Goal: Task Accomplishment & Management: Complete application form

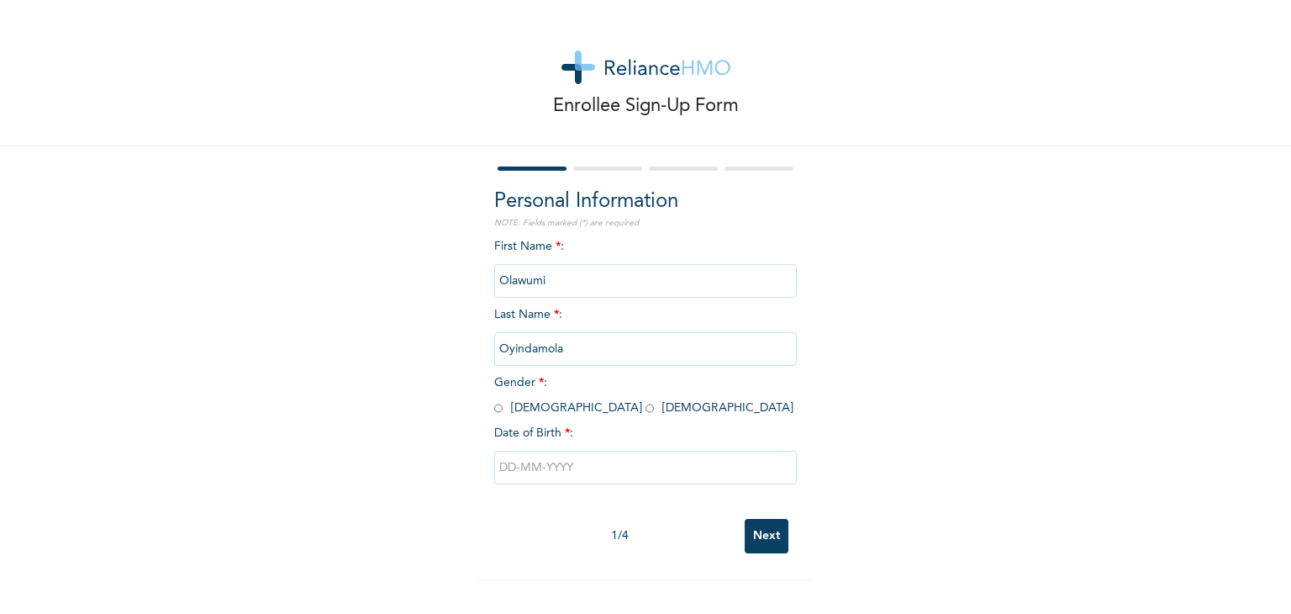
click at [1278, 601] on div at bounding box center [1278, 601] width 0 height 0
click at [645, 408] on input "radio" at bounding box center [649, 408] width 8 height 16
radio input "true"
click at [495, 471] on input "text" at bounding box center [645, 467] width 303 height 34
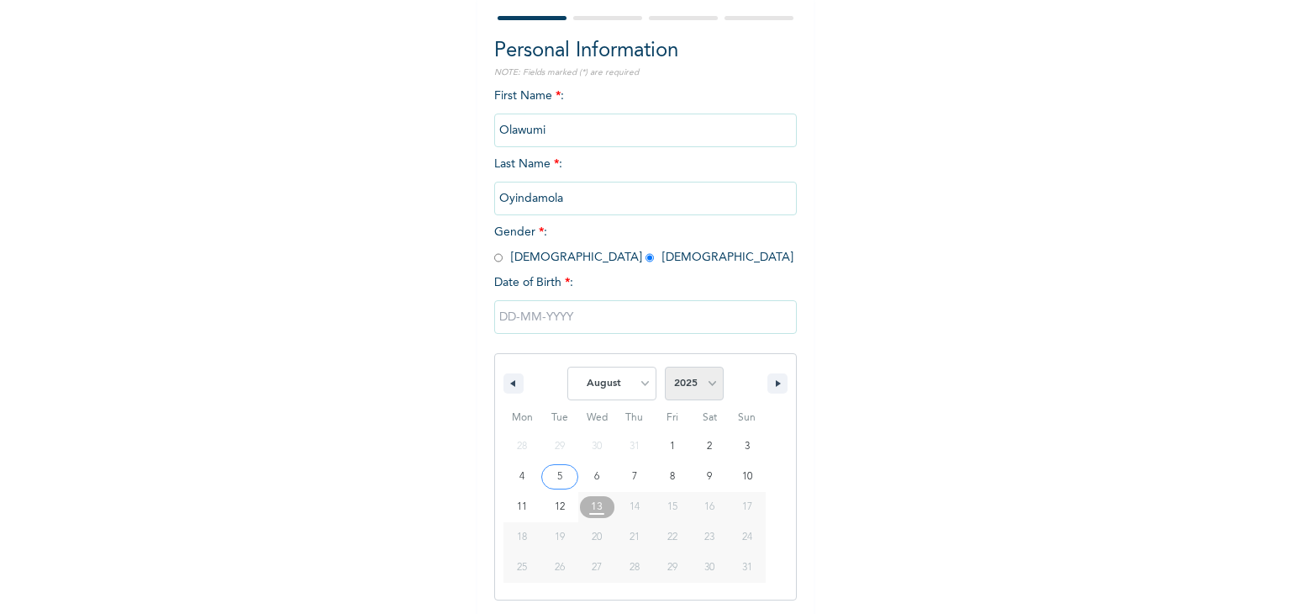
click at [693, 377] on select "2025 2024 2023 2022 2021 2020 2019 2018 2017 2016 2015 2014 2013 2012 2011 2010…" at bounding box center [694, 383] width 59 height 34
click at [603, 382] on select "January February March April May June July August September October November De…" at bounding box center [611, 383] width 89 height 34
select select "5"
click at [567, 366] on select "January February March April May June July August September October November De…" at bounding box center [611, 383] width 89 height 34
drag, startPoint x: 707, startPoint y: 572, endPoint x: 710, endPoint y: 562, distance: 10.6
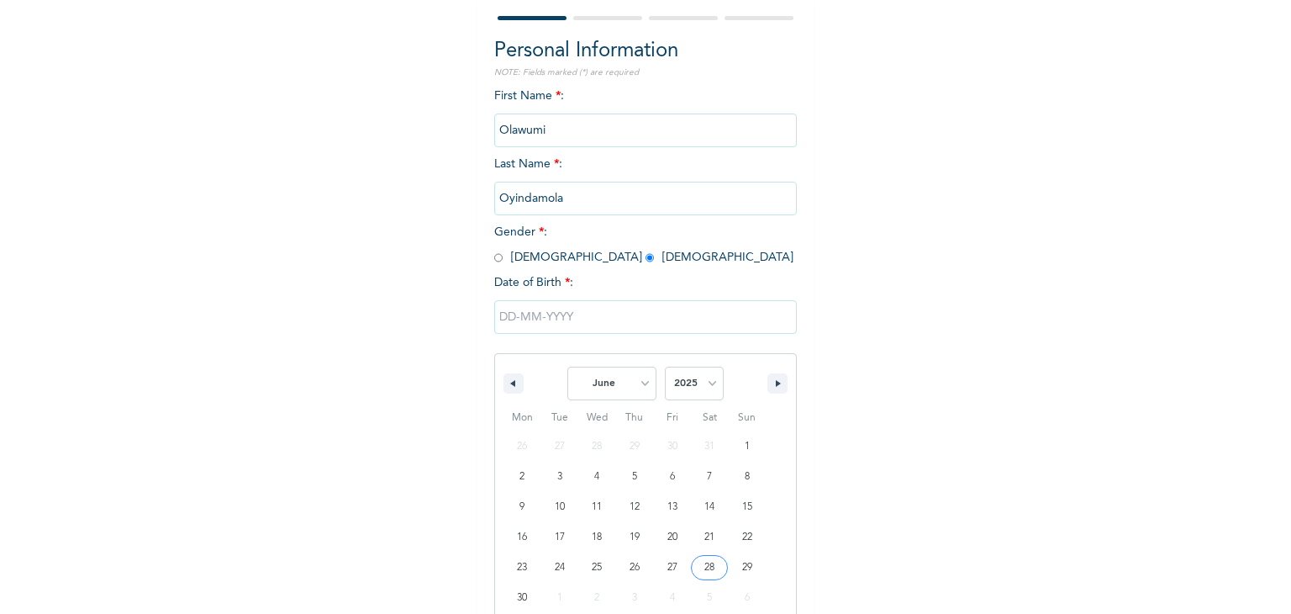
type input "[DATE]"
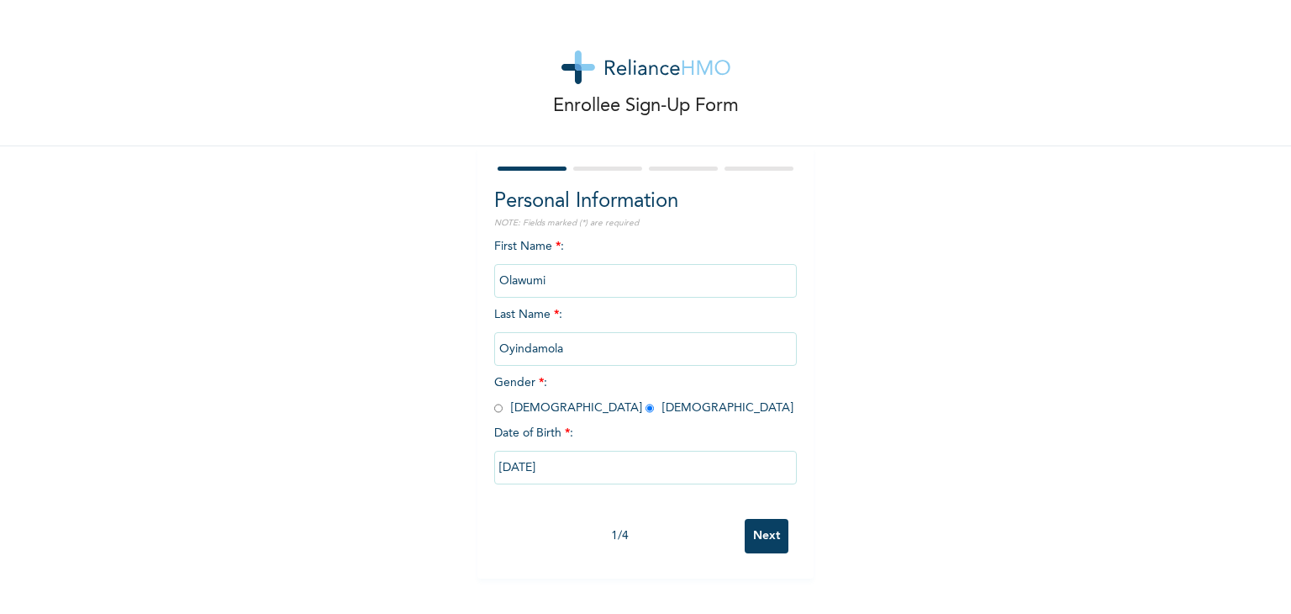
scroll to position [0, 0]
click at [543, 462] on input "[DATE]" at bounding box center [645, 467] width 303 height 34
select select "5"
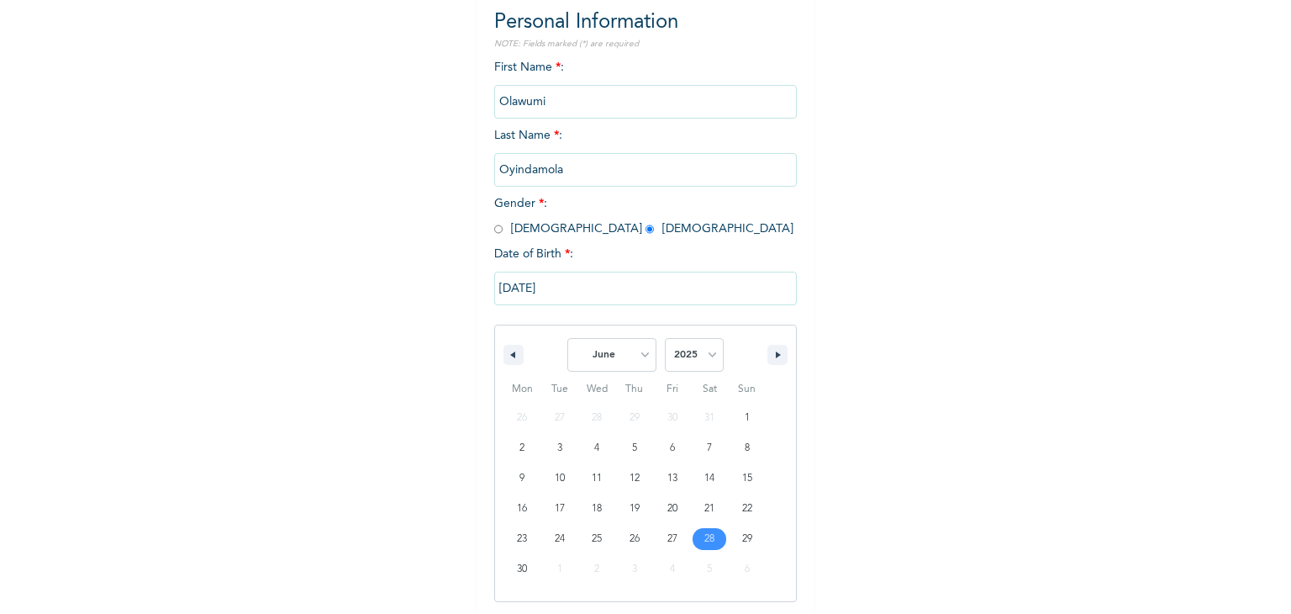
scroll to position [181, 0]
click at [709, 358] on select "2025 2024 2023 2022 2021 2020 2019 2018 2017 2016 2015 2014 2013 2012 2011 2010…" at bounding box center [694, 353] width 59 height 34
select select "2000"
click at [665, 336] on select "2025 2024 2023 2022 2021 2020 2019 2018 2017 2016 2015 2014 2013 2012 2011 2010…" at bounding box center [694, 353] width 59 height 34
type input "[DATE]"
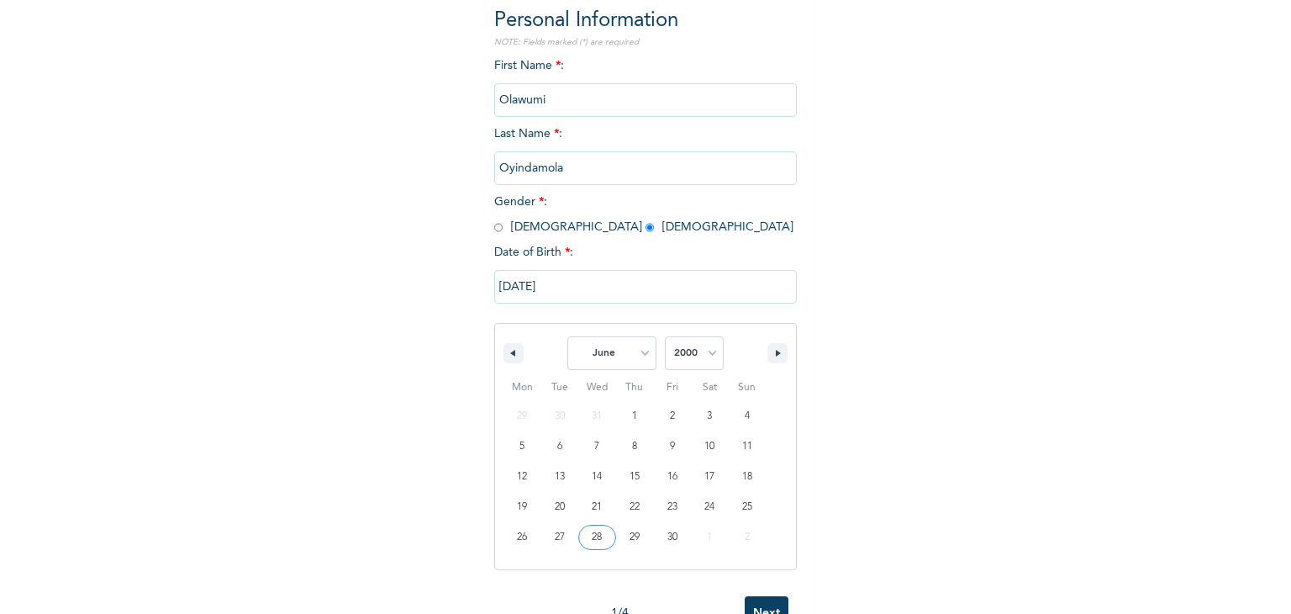
scroll to position [0, 0]
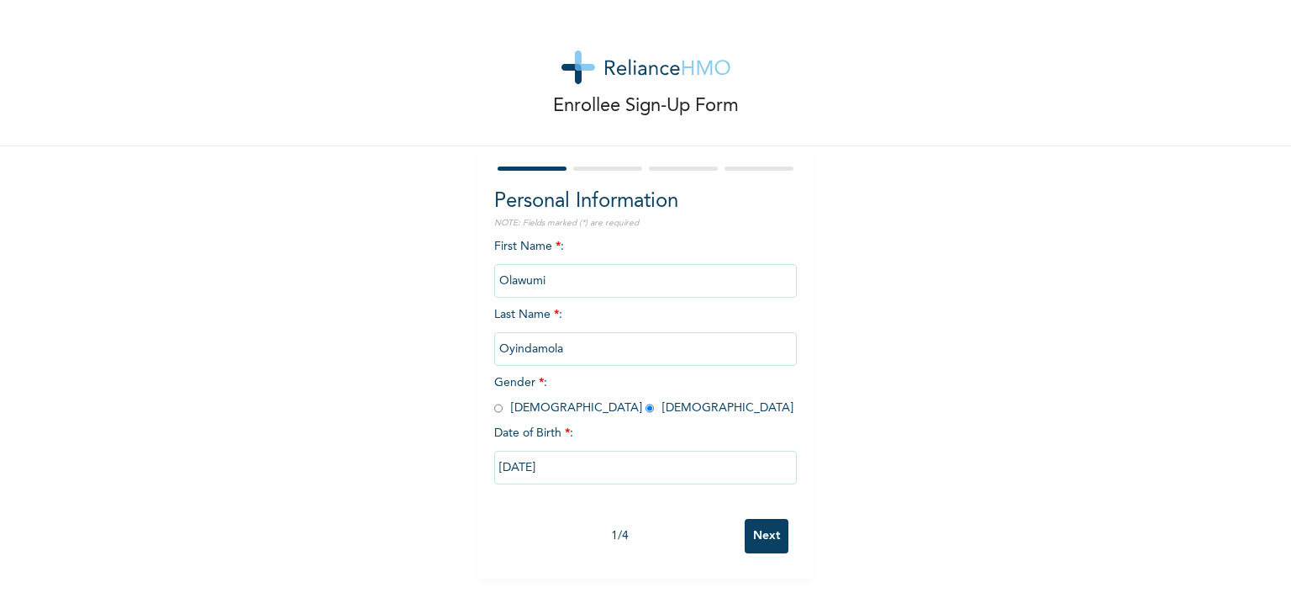
click at [774, 525] on input "Next" at bounding box center [767, 536] width 44 height 34
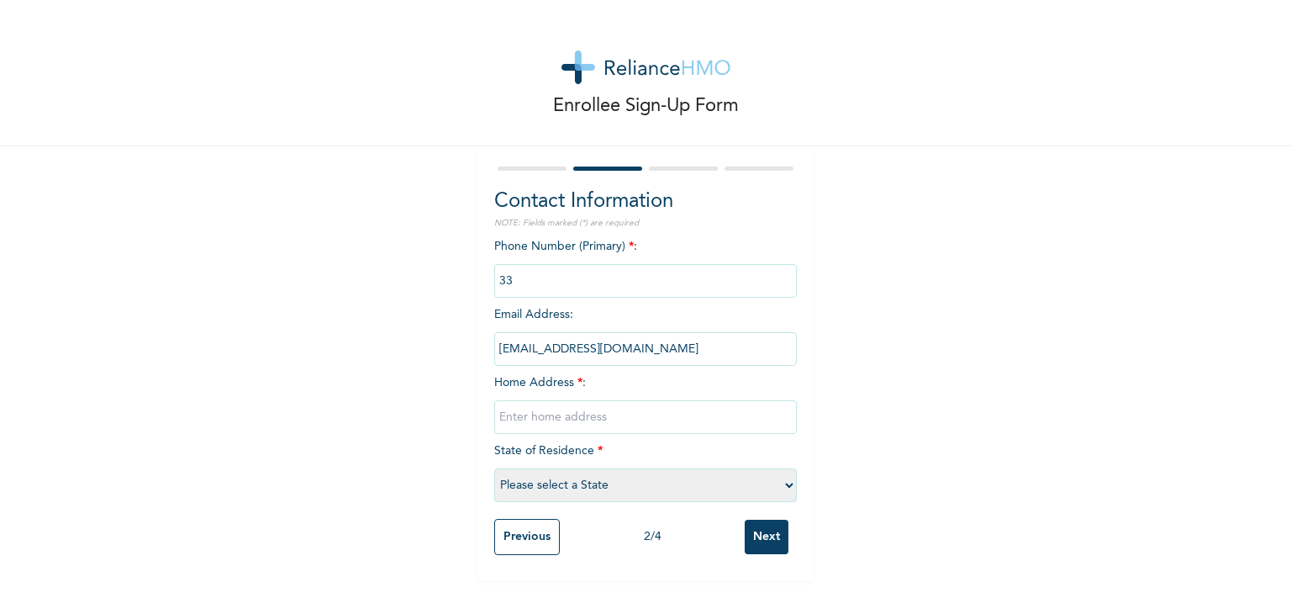
click at [557, 283] on input "phone" at bounding box center [645, 281] width 303 height 34
click at [529, 415] on input "text" at bounding box center [645, 417] width 303 height 34
type input "[STREET_ADDRESS][PERSON_NAME]"
click at [567, 473] on select "Please select a State [PERSON_NAME] (FCT) [PERSON_NAME] Ibom [GEOGRAPHIC_DATA] …" at bounding box center [645, 485] width 303 height 34
select select "25"
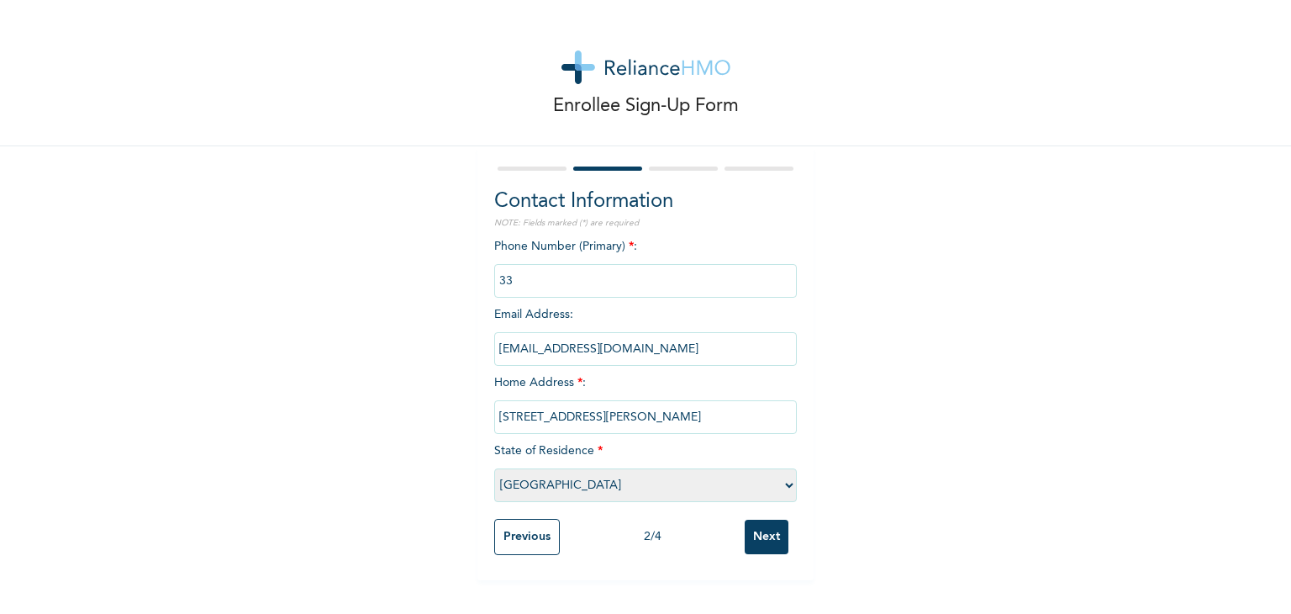
click at [494, 468] on select "Please select a State [PERSON_NAME] (FCT) [PERSON_NAME] Ibom [GEOGRAPHIC_DATA] …" at bounding box center [645, 485] width 303 height 34
click at [578, 280] on input "phone" at bounding box center [645, 281] width 303 height 34
click at [519, 279] on input "phone" at bounding box center [645, 281] width 303 height 34
click at [629, 245] on span "*" at bounding box center [631, 246] width 5 height 12
click at [562, 277] on input "phone" at bounding box center [645, 281] width 303 height 34
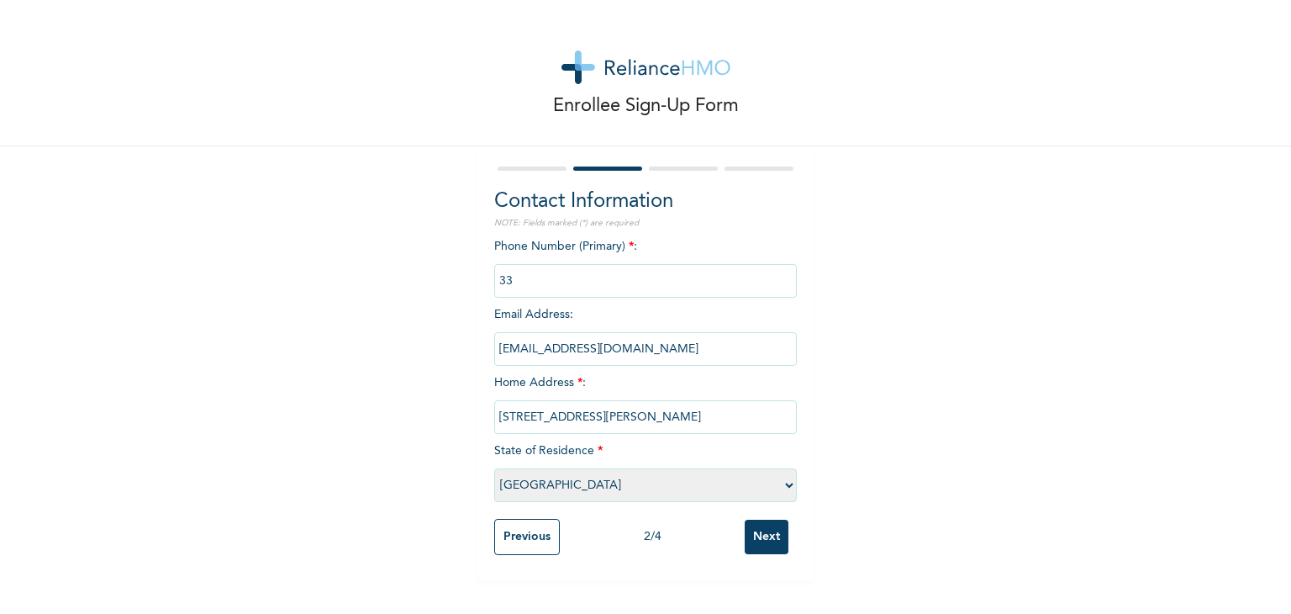
click at [761, 534] on input "Next" at bounding box center [767, 536] width 44 height 34
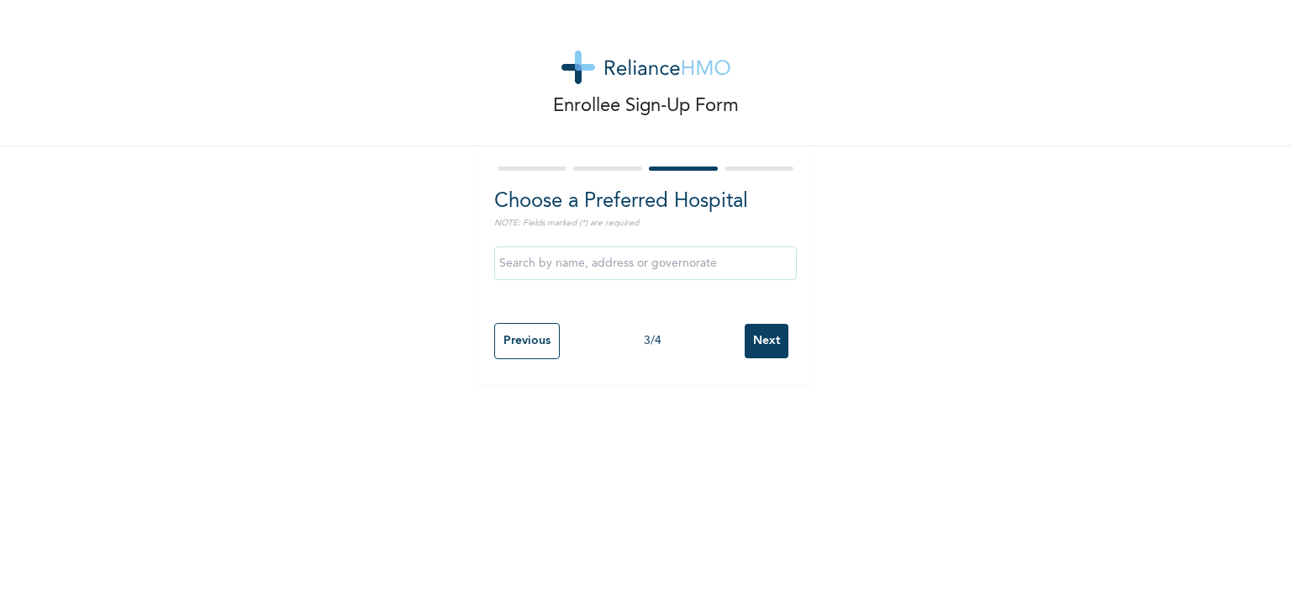
click at [604, 260] on input "text" at bounding box center [645, 263] width 303 height 34
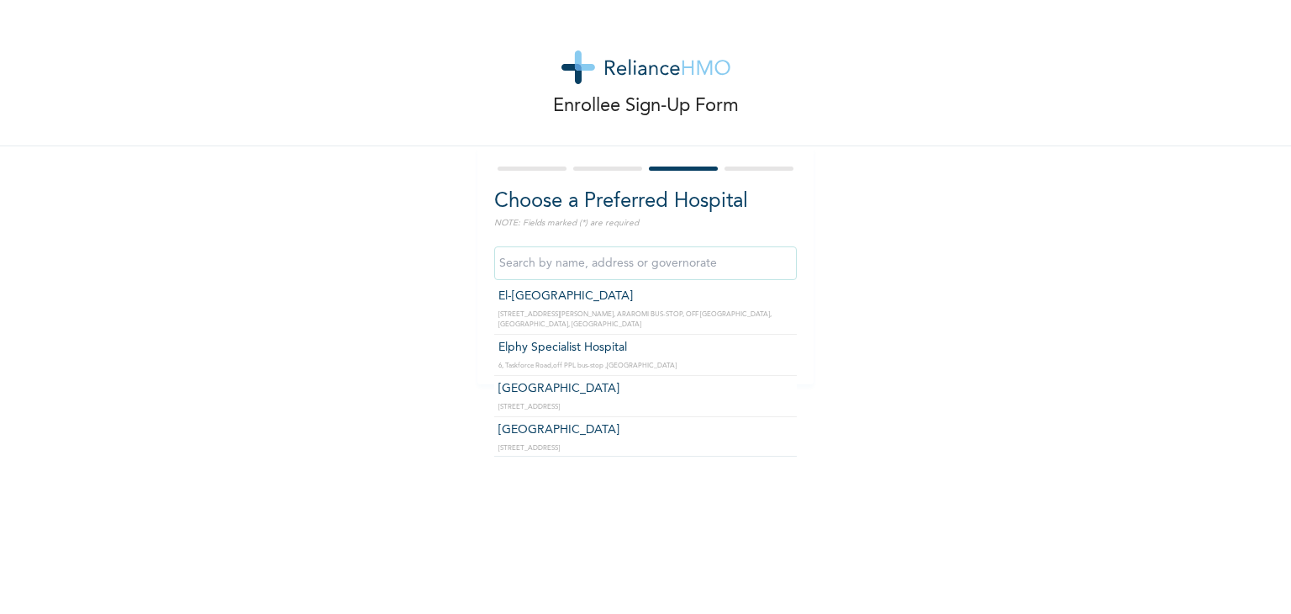
scroll to position [1597, 0]
click at [703, 265] on input "text" at bounding box center [645, 263] width 303 height 34
click at [760, 260] on input "text" at bounding box center [645, 263] width 303 height 34
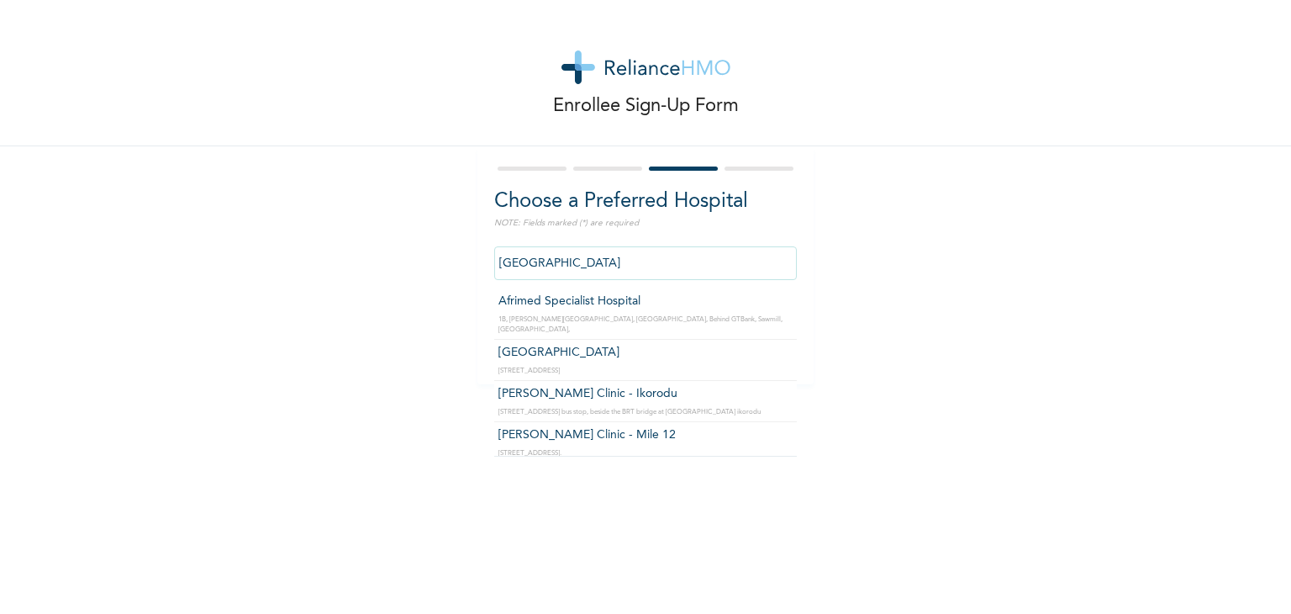
click at [614, 264] on input "[GEOGRAPHIC_DATA]" at bounding box center [645, 263] width 303 height 34
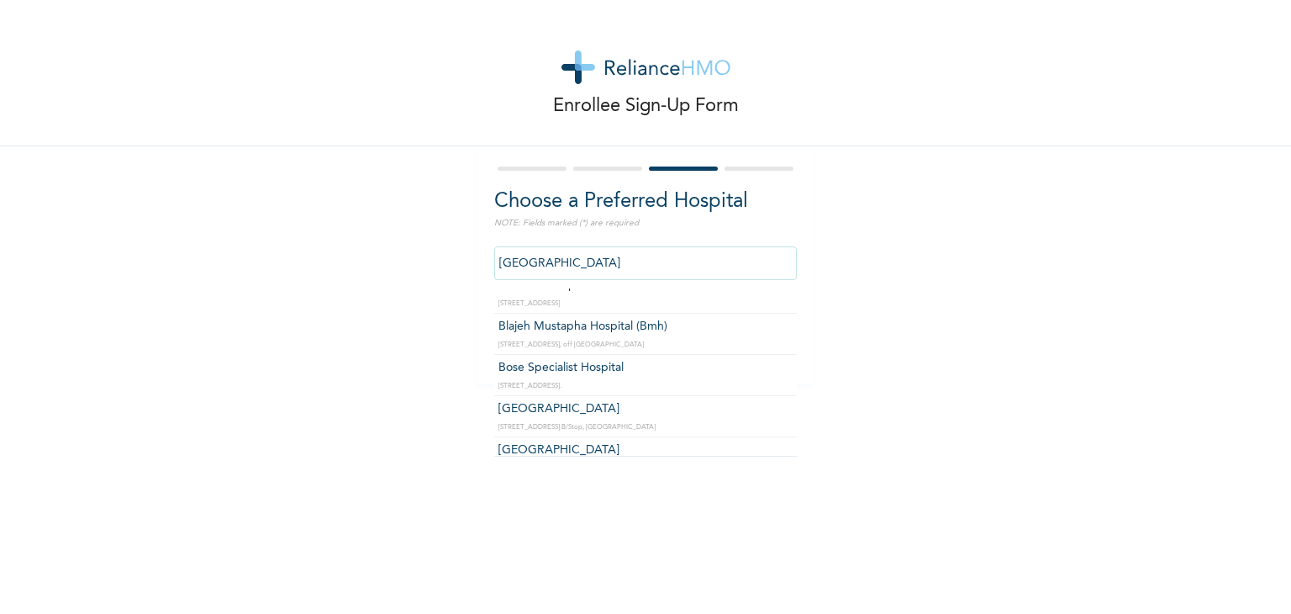
type input "[GEOGRAPHIC_DATA]"
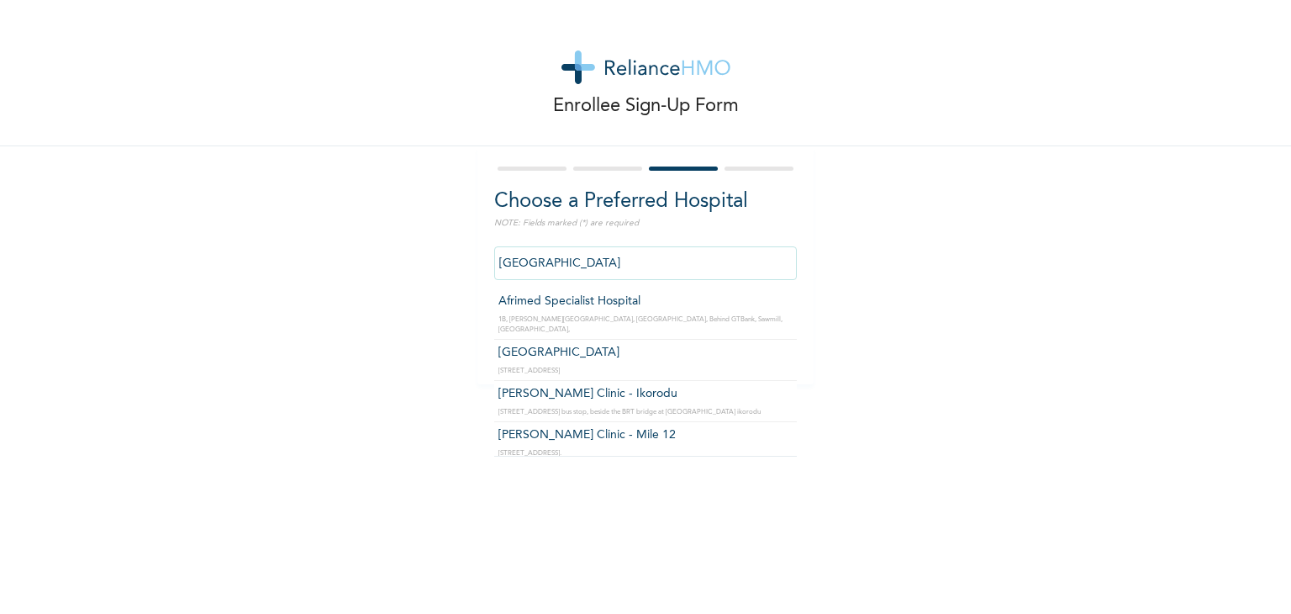
click at [665, 266] on input "[GEOGRAPHIC_DATA]" at bounding box center [645, 263] width 303 height 34
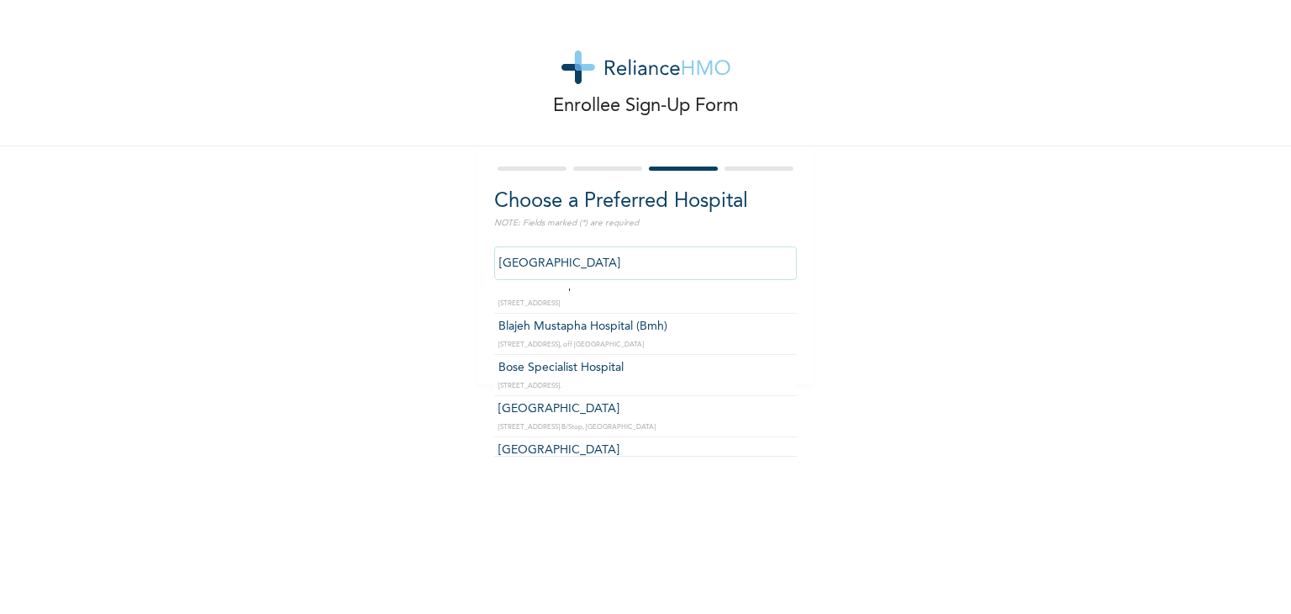
click at [750, 262] on input "[GEOGRAPHIC_DATA]" at bounding box center [645, 263] width 303 height 34
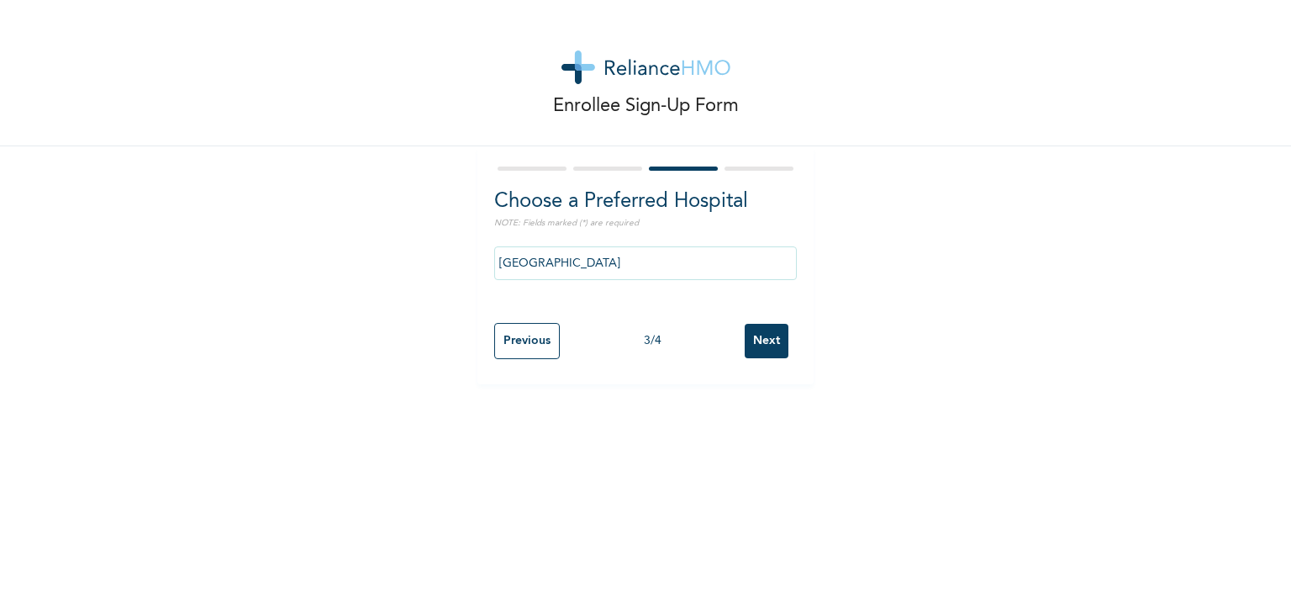
click at [753, 337] on input "Next" at bounding box center [767, 341] width 44 height 34
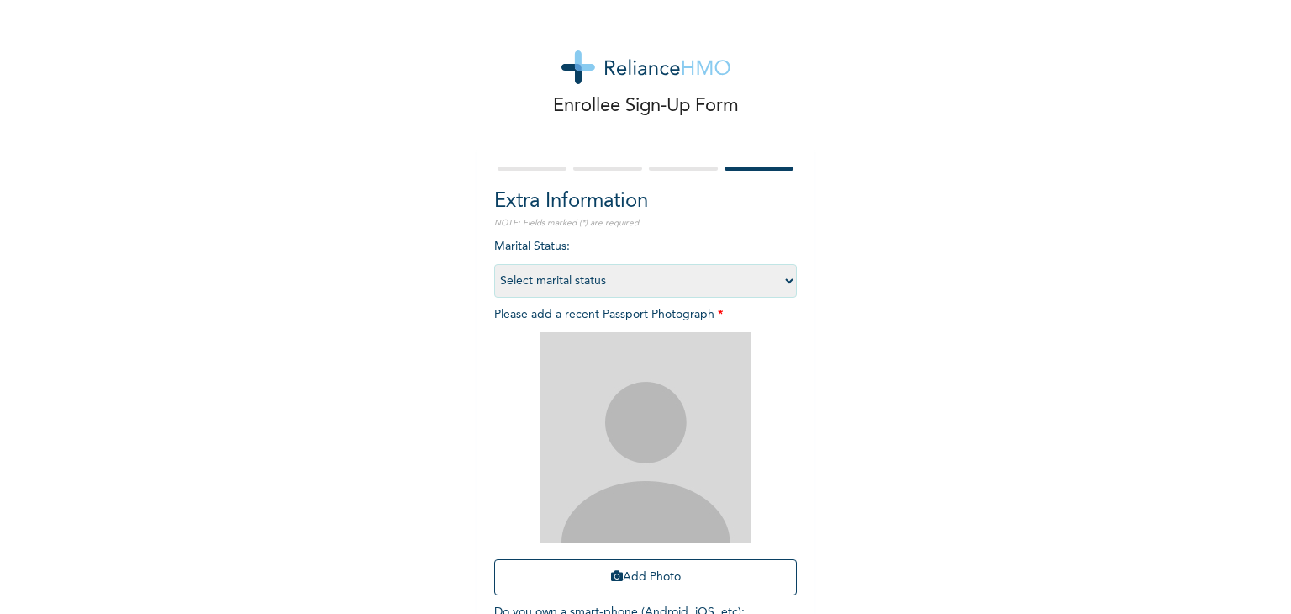
click at [582, 276] on select "Select marital status [DEMOGRAPHIC_DATA] Married [DEMOGRAPHIC_DATA] Widow/[DEMO…" at bounding box center [645, 281] width 303 height 34
select select "1"
click at [494, 264] on select "Select marital status [DEMOGRAPHIC_DATA] Married [DEMOGRAPHIC_DATA] Widow/[DEMO…" at bounding box center [645, 281] width 303 height 34
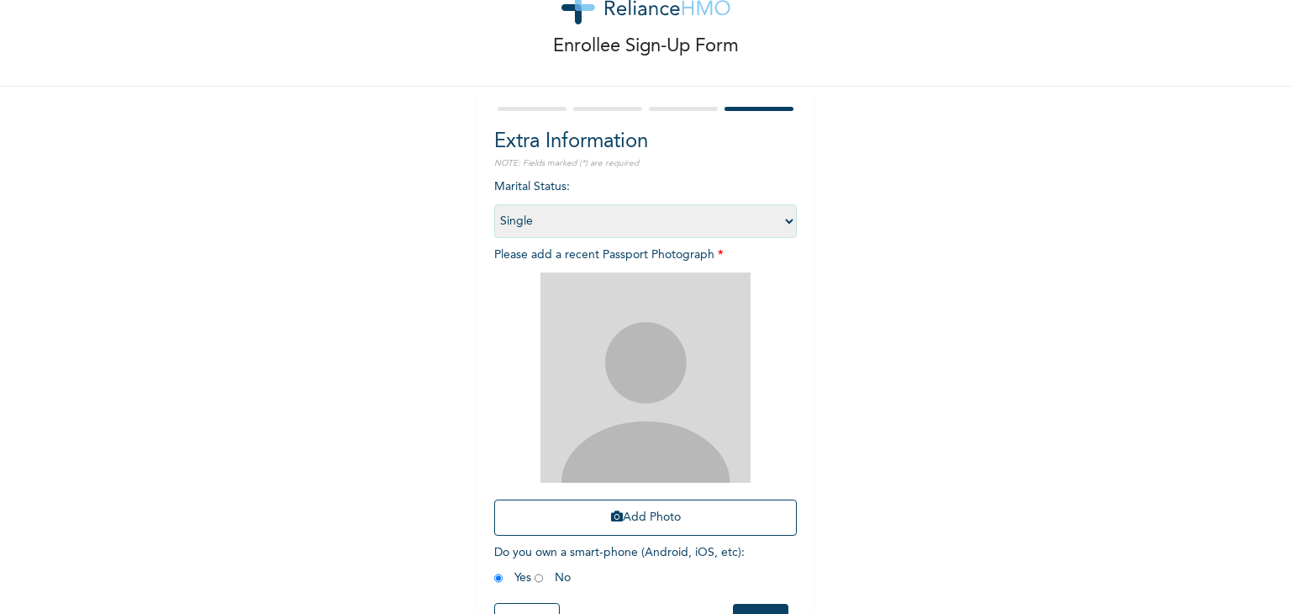
scroll to position [122, 0]
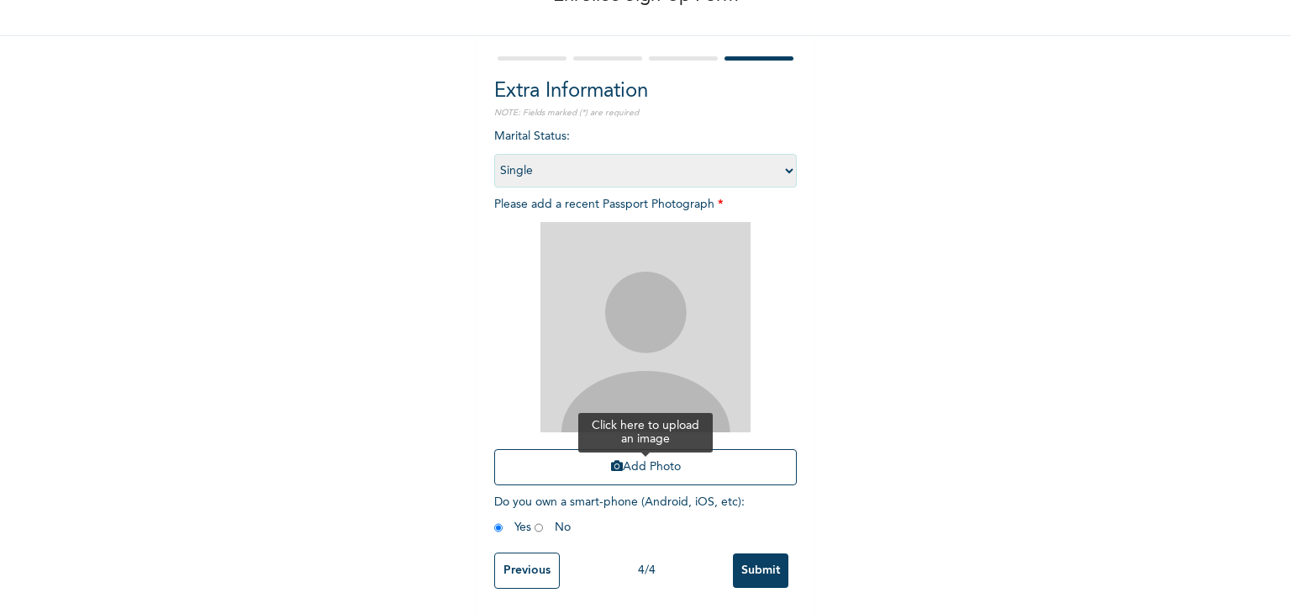
click at [611, 460] on icon "button" at bounding box center [617, 466] width 12 height 12
click at [635, 450] on button "Add Photo" at bounding box center [645, 467] width 303 height 36
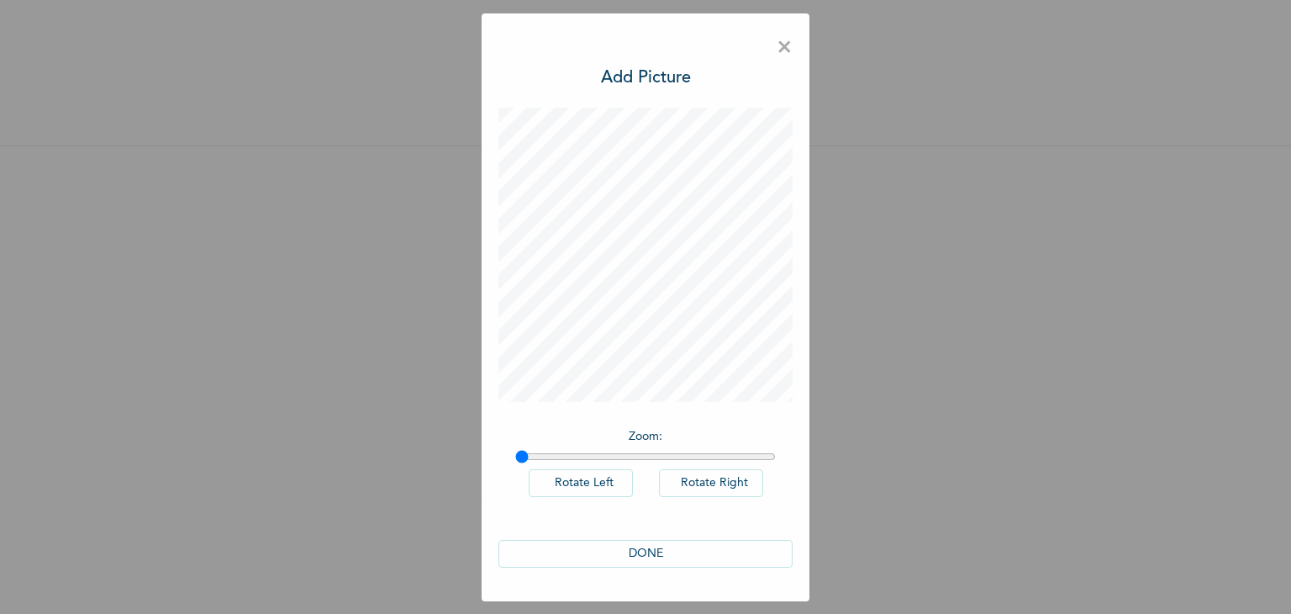
scroll to position [0, 0]
click at [661, 551] on button "DONE" at bounding box center [645, 554] width 294 height 28
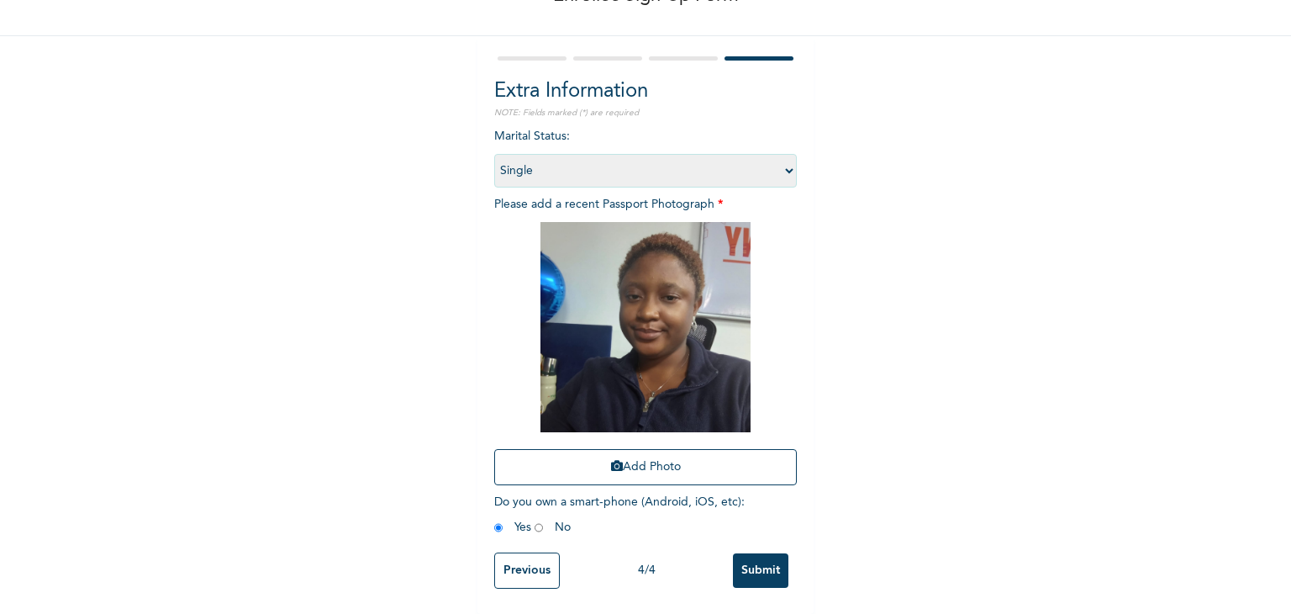
scroll to position [122, 0]
click at [752, 556] on input "Submit" at bounding box center [760, 570] width 55 height 34
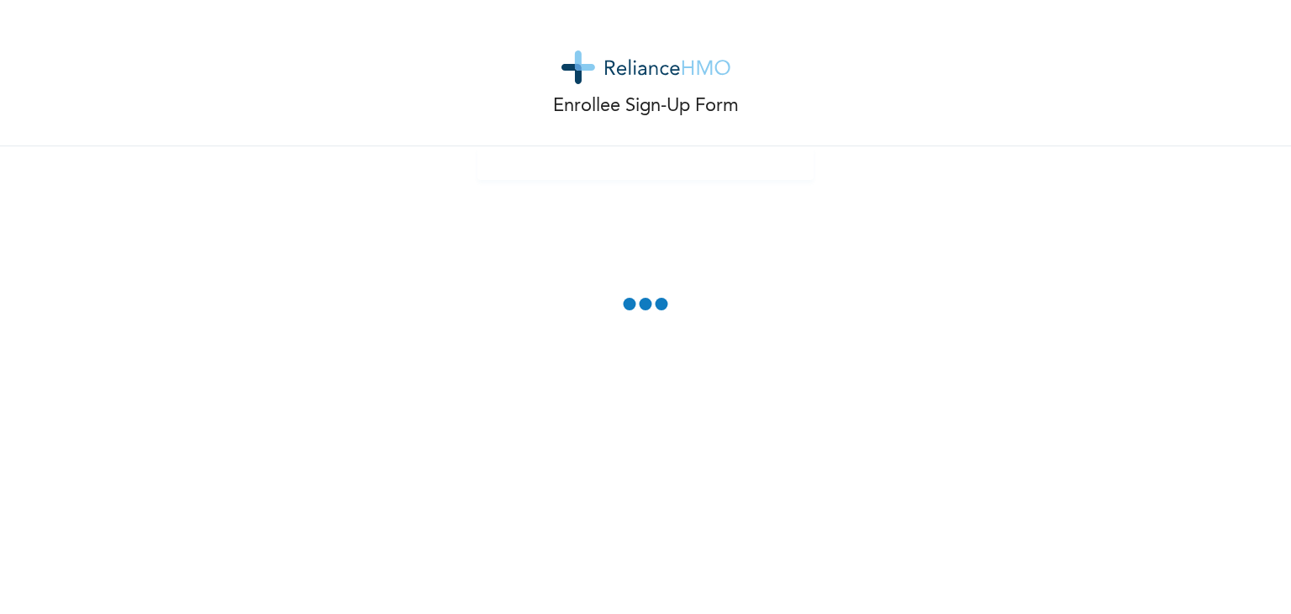
scroll to position [0, 0]
